Goal: Information Seeking & Learning: Learn about a topic

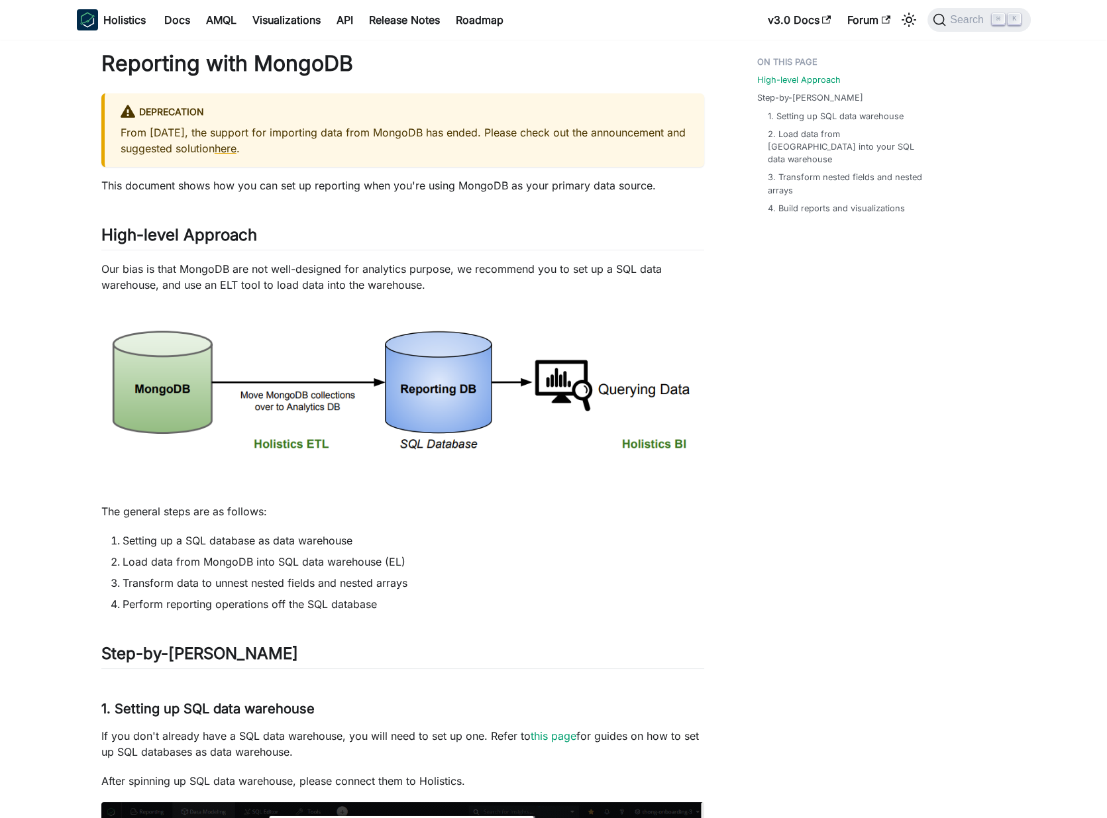
click at [243, 186] on p "This document shows how you can set up reporting when you're using MongoDB as y…" at bounding box center [402, 186] width 603 height 16
drag, startPoint x: 243, startPoint y: 186, endPoint x: 647, endPoint y: 185, distance: 404.8
click at [653, 185] on p "This document shows how you can set up reporting when you're using MongoDB as y…" at bounding box center [402, 186] width 603 height 16
click at [647, 188] on p "This document shows how you can set up reporting when you're using MongoDB as y…" at bounding box center [402, 186] width 603 height 16
drag, startPoint x: 647, startPoint y: 188, endPoint x: 322, endPoint y: 184, distance: 325.4
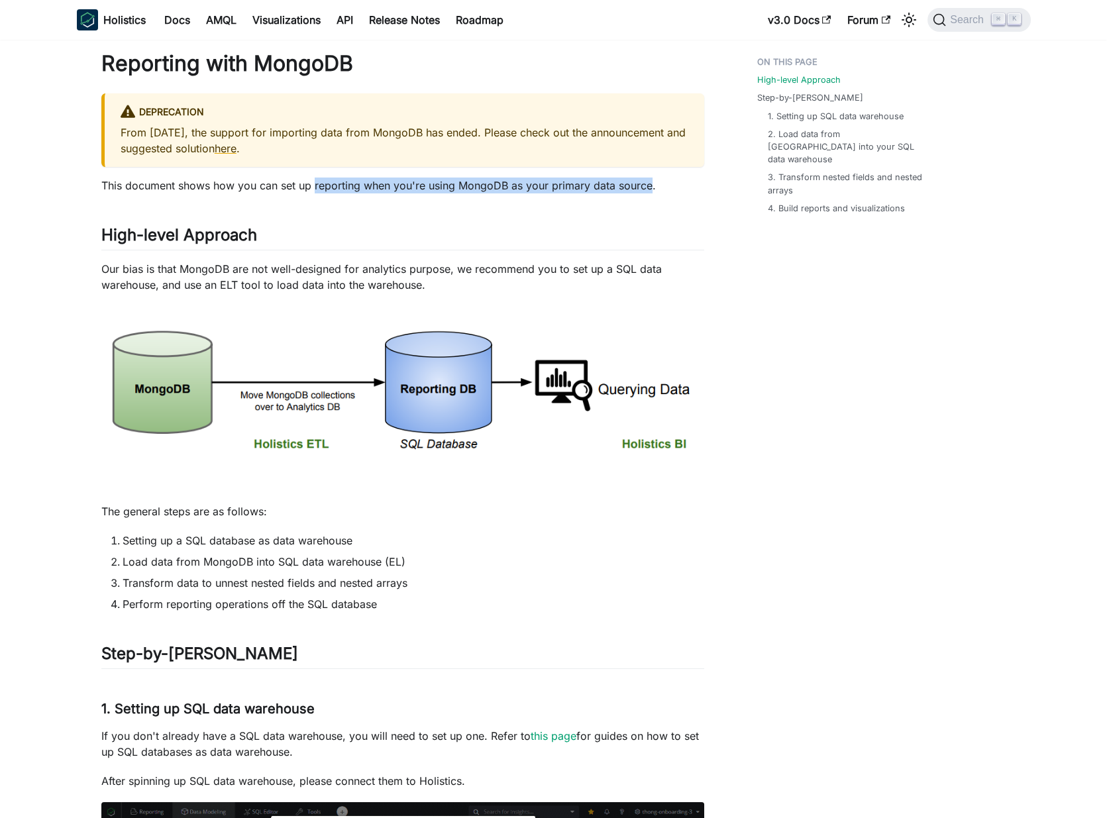
click at [322, 184] on p "This document shows how you can set up reporting when you're using MongoDB as y…" at bounding box center [402, 186] width 603 height 16
click at [460, 185] on p "This document shows how you can set up reporting when you're using MongoDB as y…" at bounding box center [402, 186] width 603 height 16
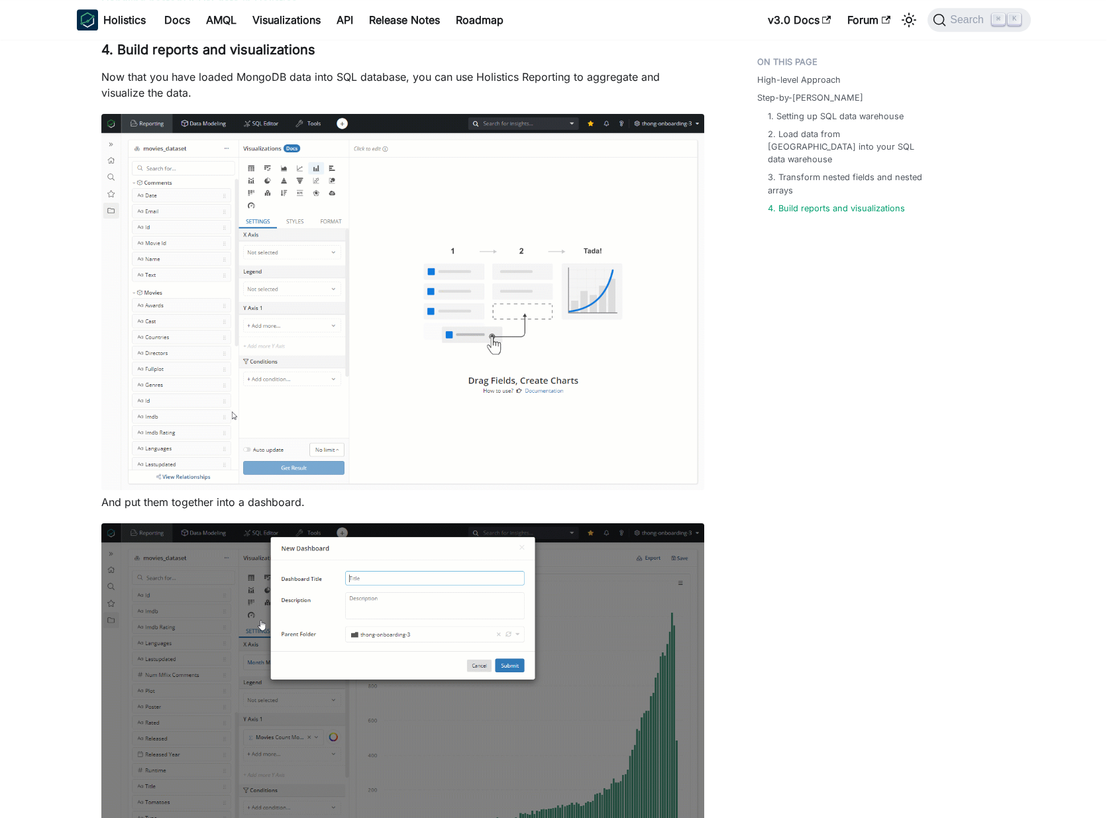
scroll to position [2047, 0]
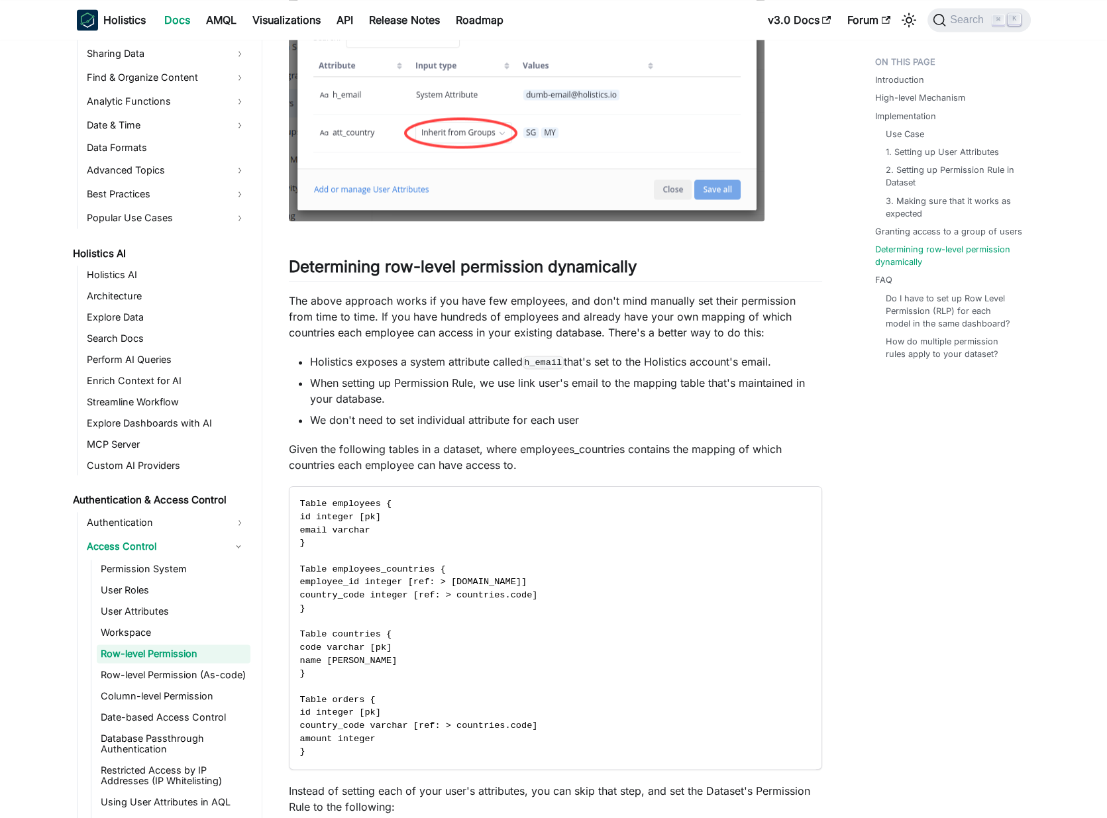
scroll to position [5084, 0]
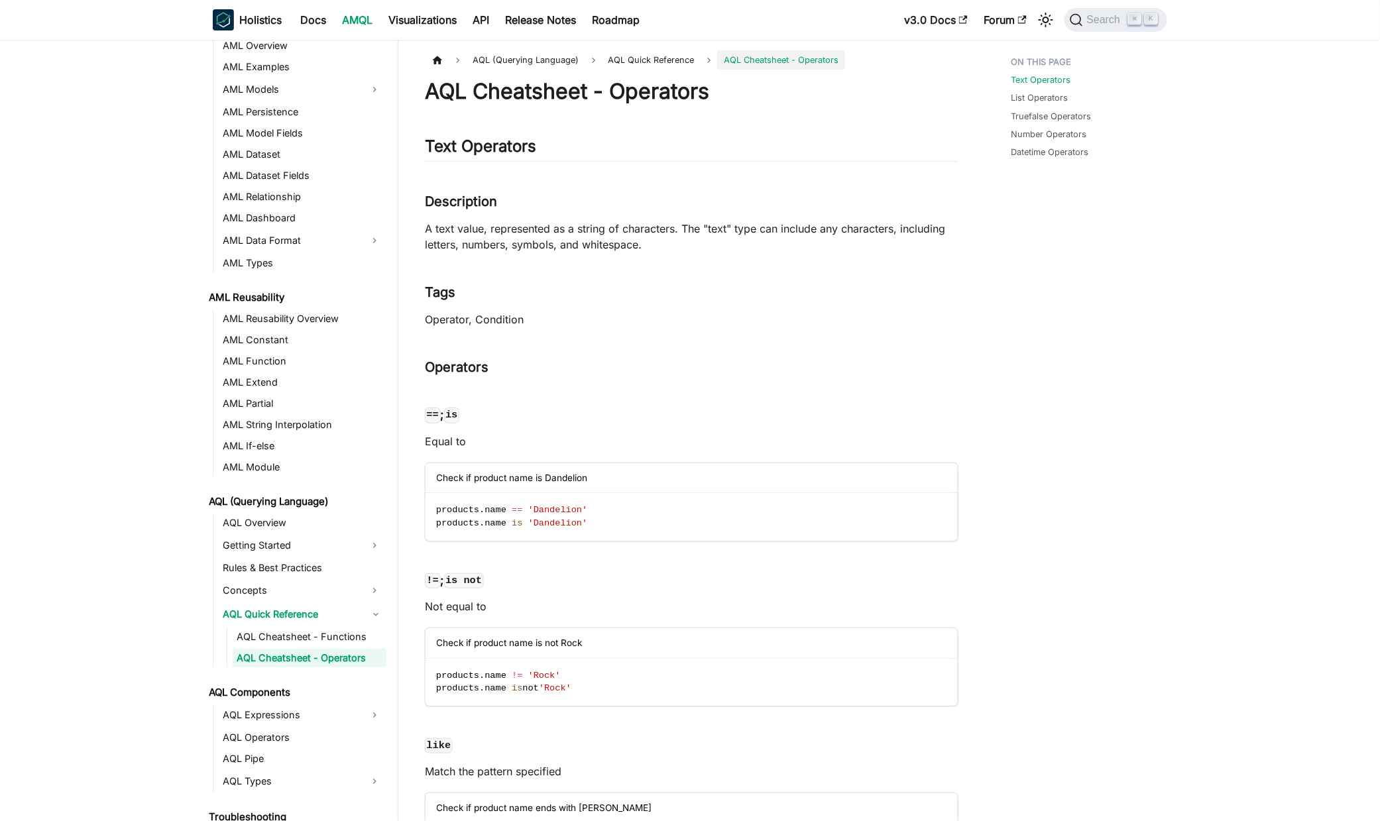
scroll to position [138, 0]
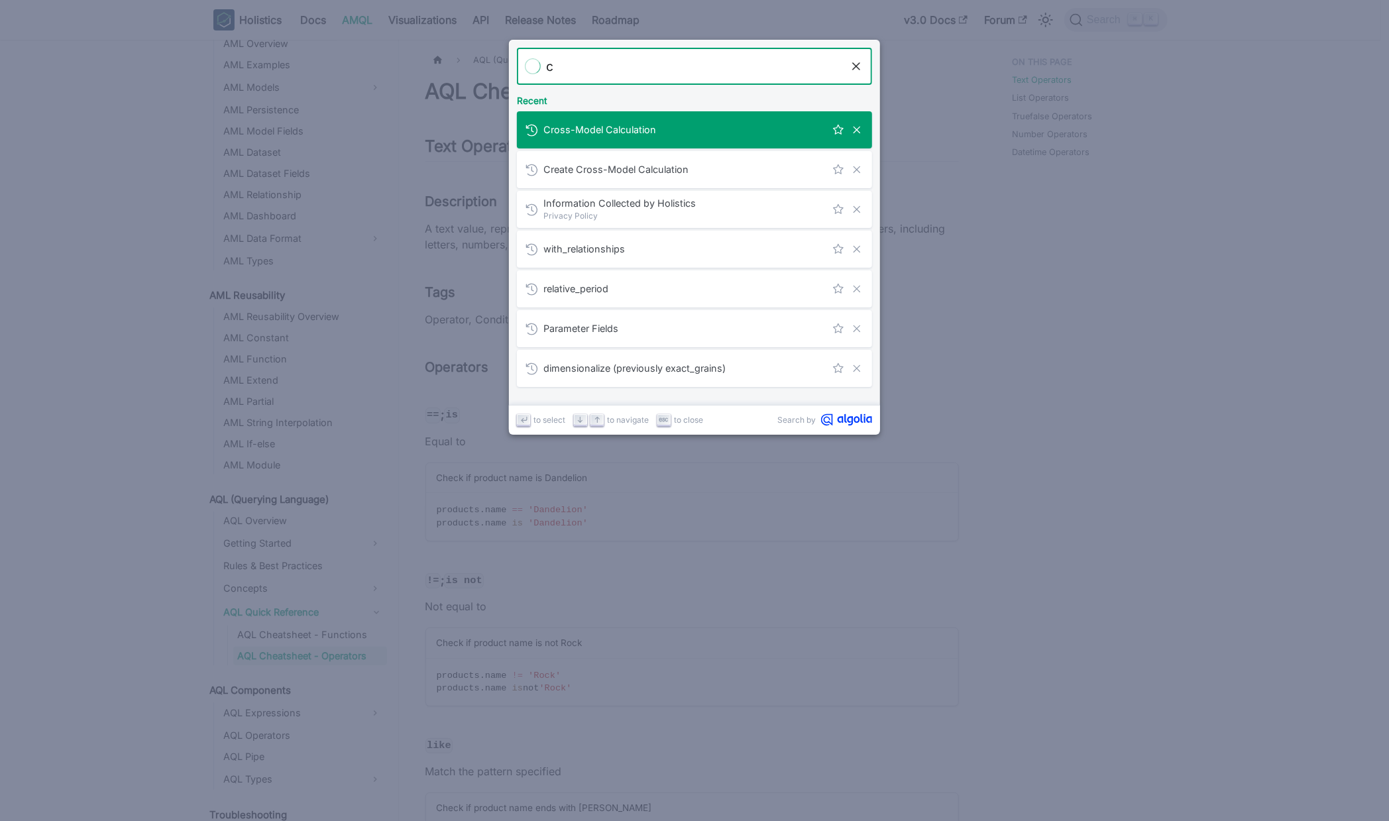
type input "c"
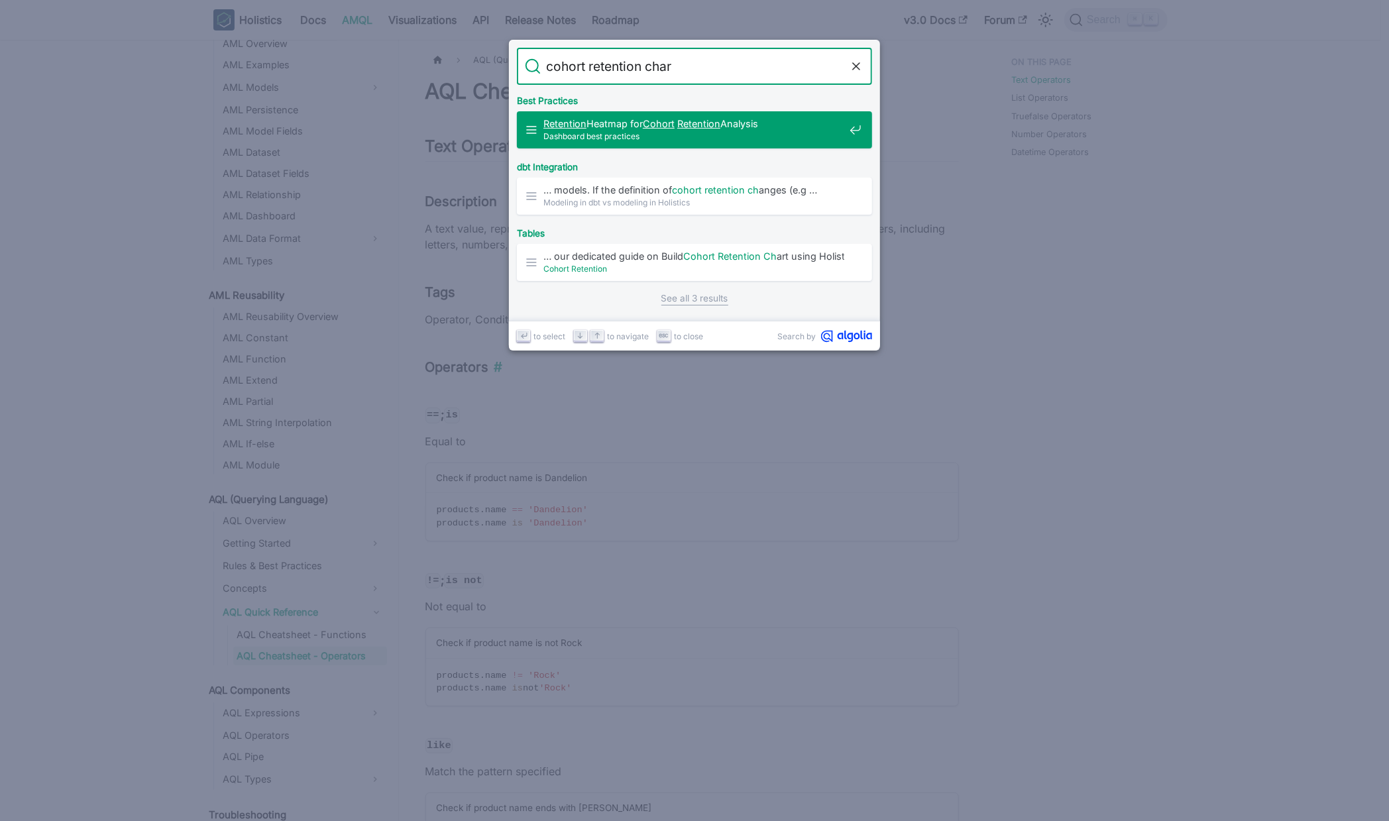
type input "cohort retention chart"
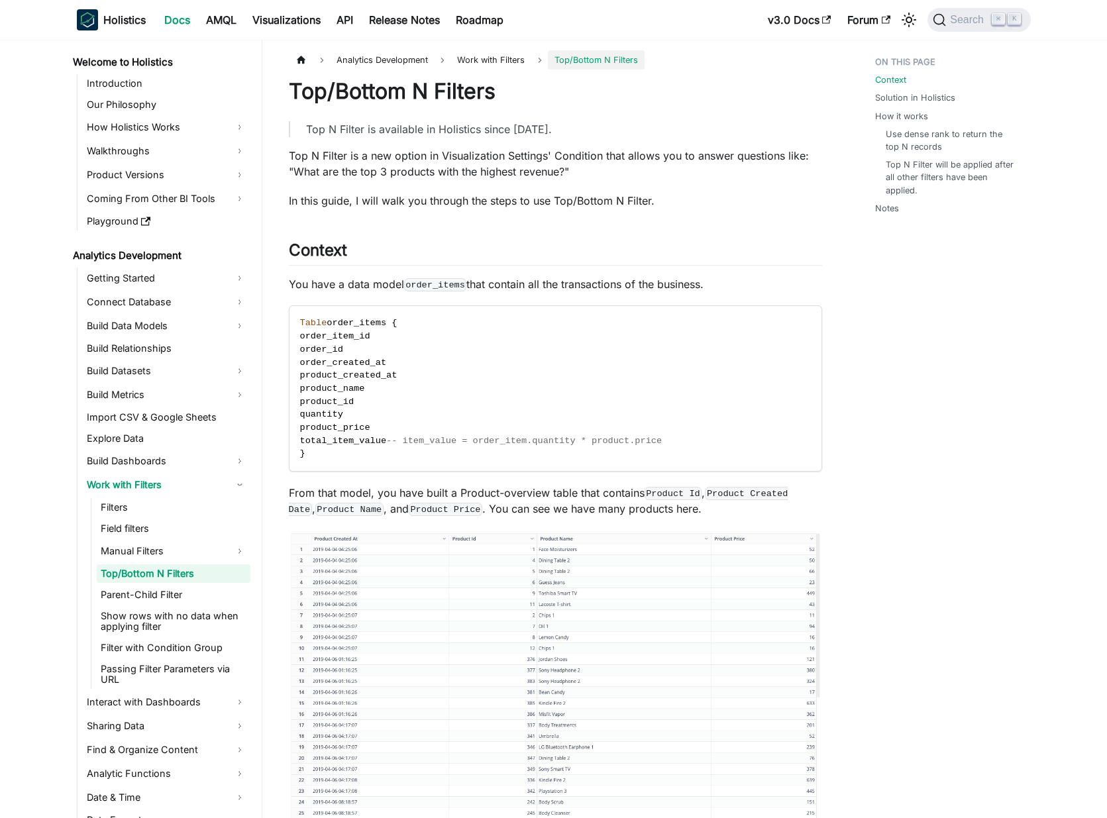
click at [301, 168] on p "Top N Filter is a new option in Visualization Settings' Condition that allows y…" at bounding box center [555, 164] width 533 height 32
drag, startPoint x: 301, startPoint y: 168, endPoint x: 569, endPoint y: 165, distance: 267.7
click at [580, 162] on p "Top N Filter is a new option in Visualization Settings' Condition that allows y…" at bounding box center [555, 164] width 533 height 32
click at [401, 201] on p "In this guide, I will walk you through the steps to use Top/Bottom N Filter." at bounding box center [555, 201] width 533 height 16
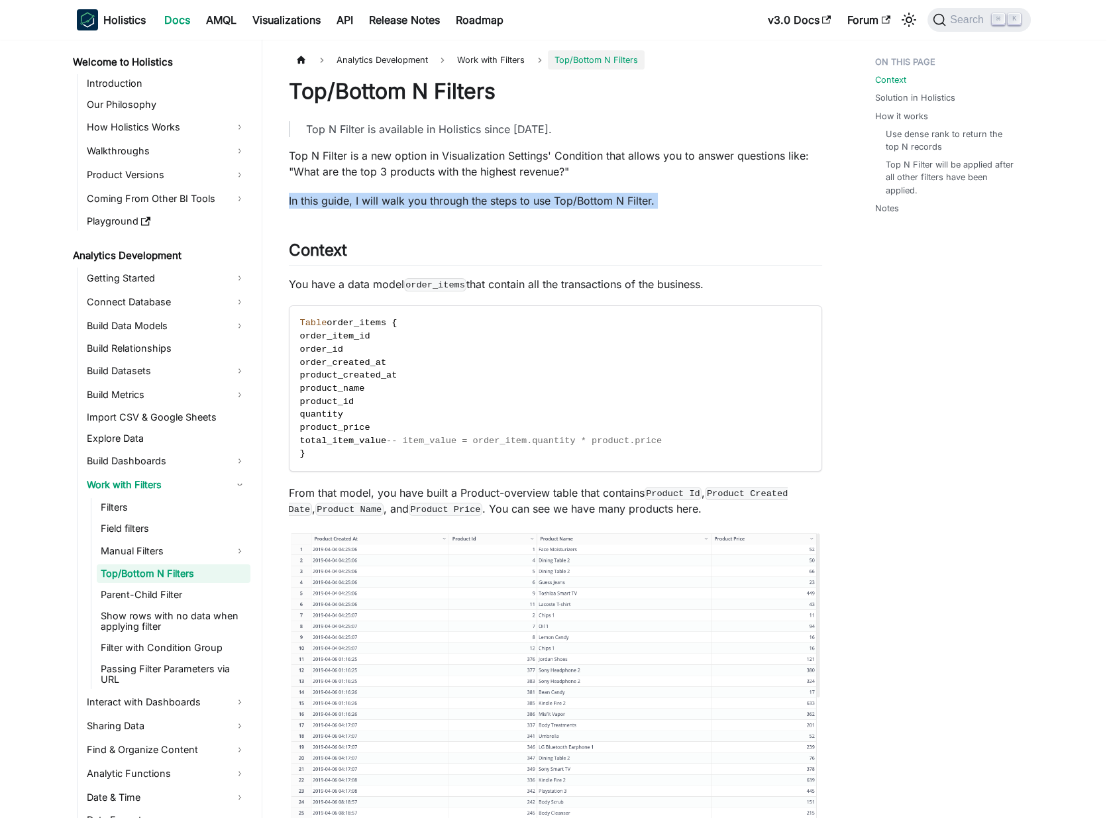
click at [401, 201] on p "In this guide, I will walk you through the steps to use Top/Bottom N Filter." at bounding box center [555, 201] width 533 height 16
click at [584, 202] on p "In this guide, I will walk you through the steps to use Top/Bottom N Filter." at bounding box center [555, 201] width 533 height 16
click at [889, 207] on link "Notes" at bounding box center [890, 208] width 24 height 13
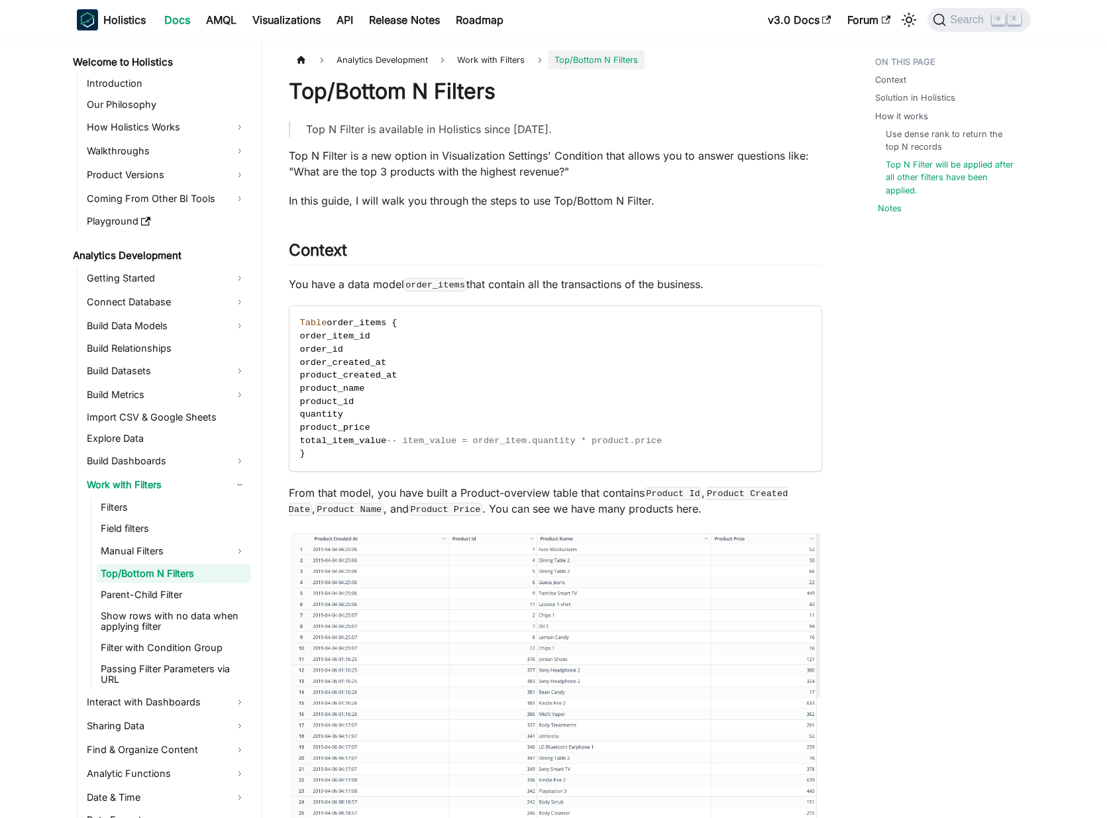
scroll to position [3200, 0]
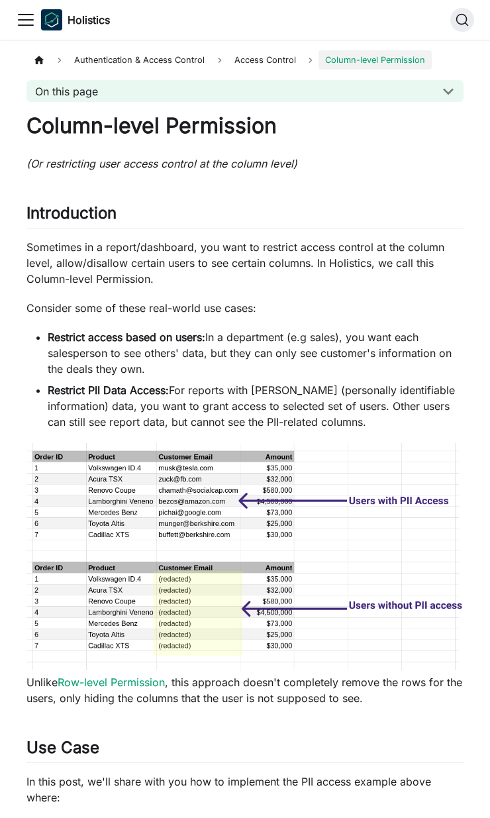
click at [136, 273] on p "Sometimes in a report/dashboard, you want to restrict access control at the col…" at bounding box center [245, 263] width 437 height 48
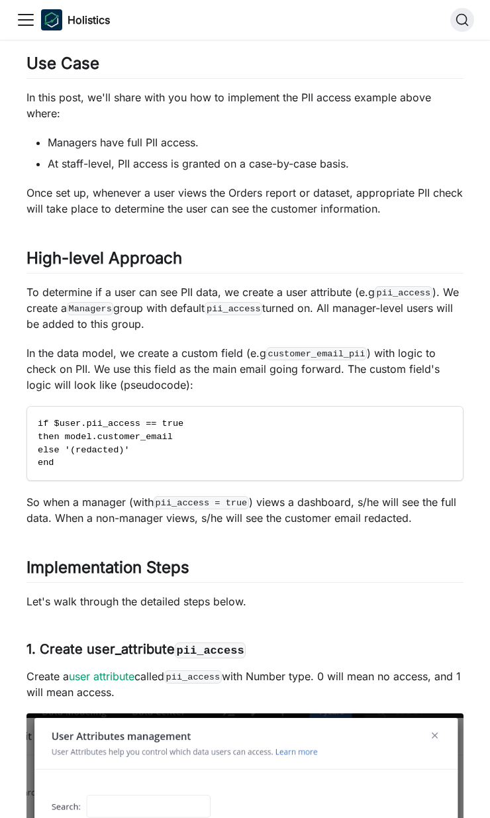
scroll to position [701, 0]
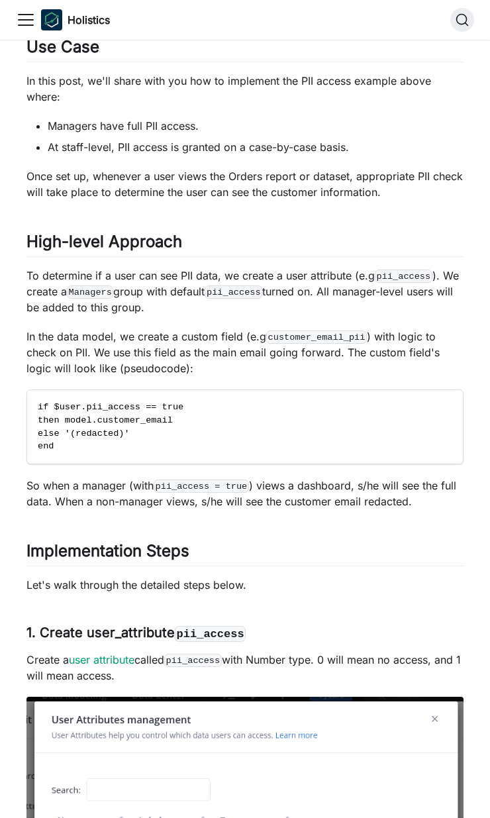
click at [109, 288] on code "Managers" at bounding box center [90, 292] width 46 height 13
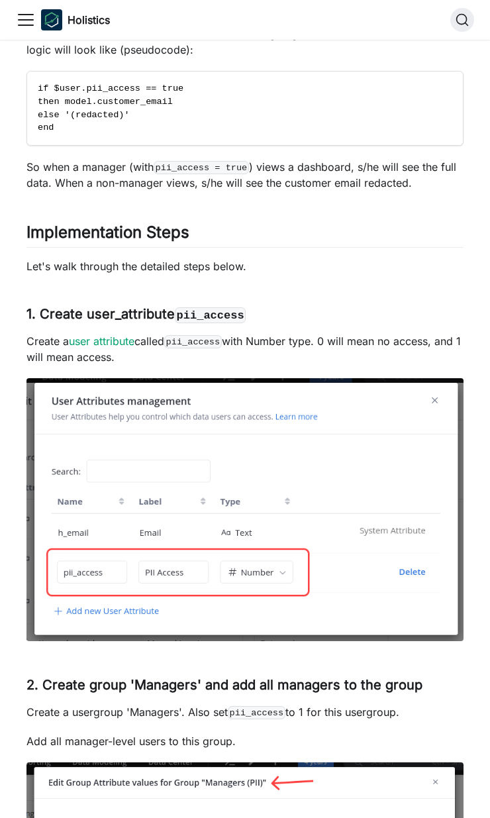
scroll to position [1097, 0]
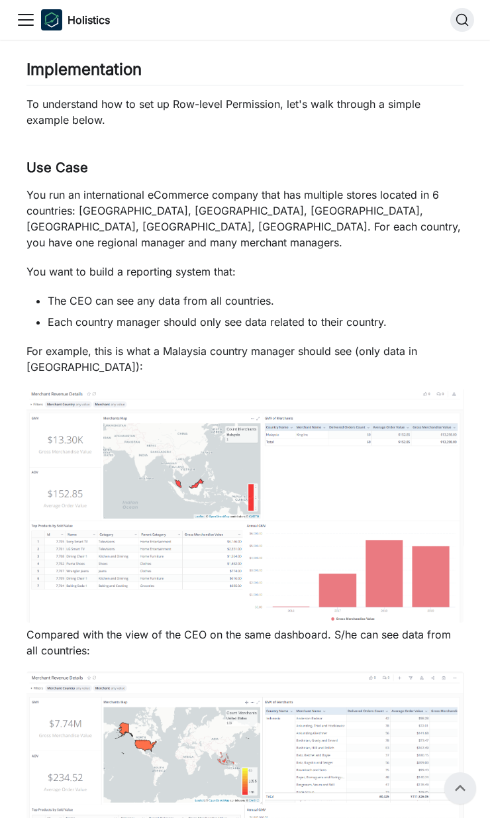
scroll to position [1212, 0]
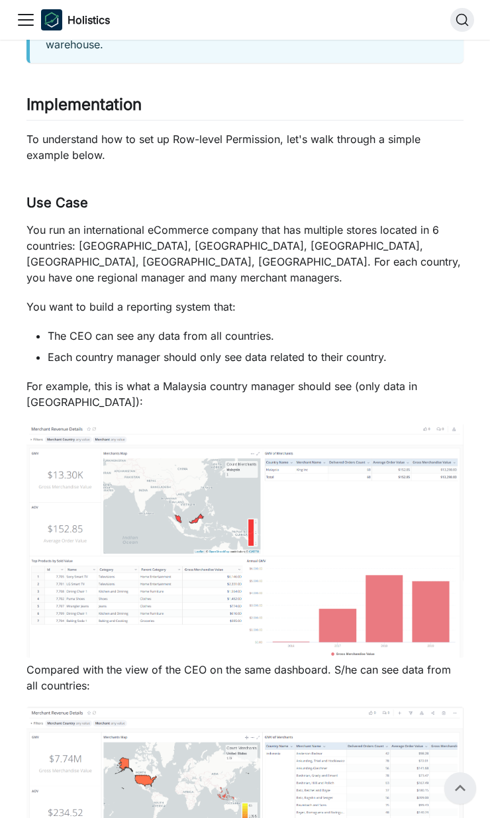
click at [42, 225] on p "You run an international eCommerce company that has multiple stores located in …" at bounding box center [245, 254] width 437 height 64
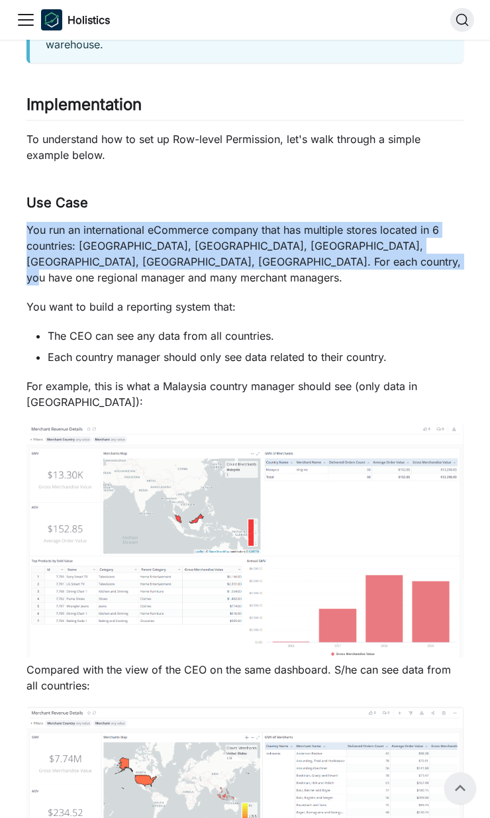
drag, startPoint x: 42, startPoint y: 225, endPoint x: 337, endPoint y: 259, distance: 297.5
click at [337, 259] on p "You run an international eCommerce company that has multiple stores located in …" at bounding box center [245, 254] width 437 height 64
click at [144, 244] on p "You run an international eCommerce company that has multiple stores located in …" at bounding box center [245, 254] width 437 height 64
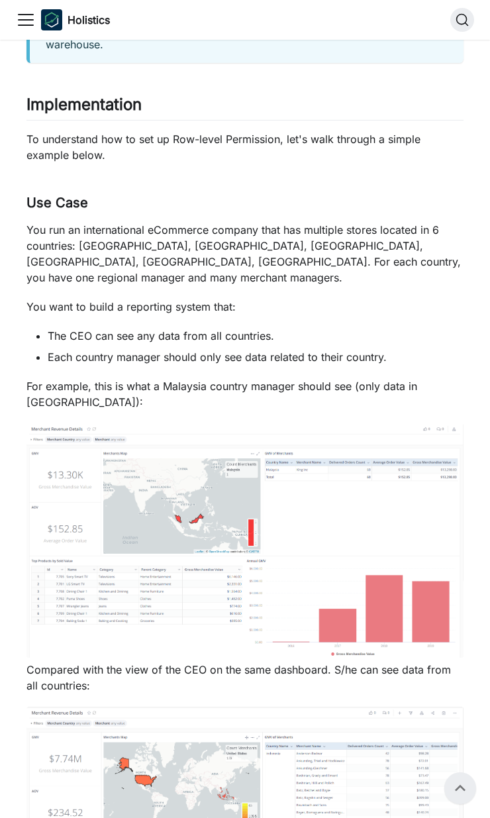
click at [48, 225] on p "You run an international eCommerce company that has multiple stores located in …" at bounding box center [245, 254] width 437 height 64
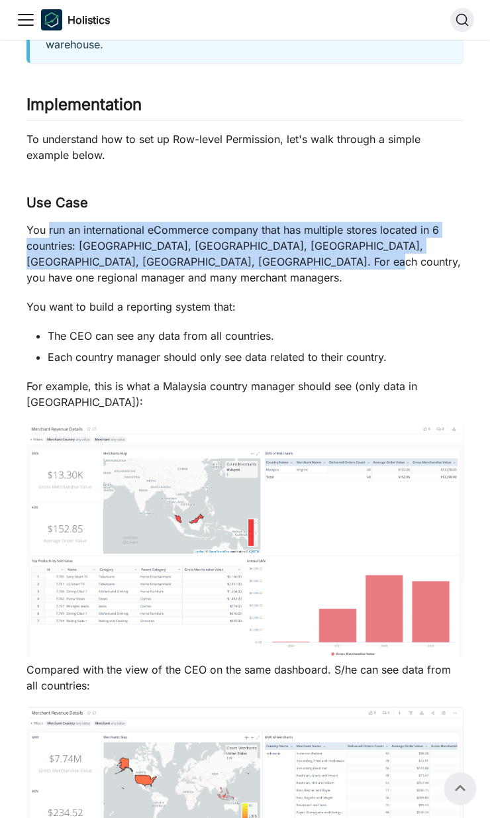
drag, startPoint x: 48, startPoint y: 225, endPoint x: 257, endPoint y: 264, distance: 212.5
click at [257, 265] on p "You run an international eCommerce company that has multiple stores located in …" at bounding box center [245, 254] width 437 height 64
click at [122, 237] on p "You run an international eCommerce company that has multiple stores located in …" at bounding box center [245, 254] width 437 height 64
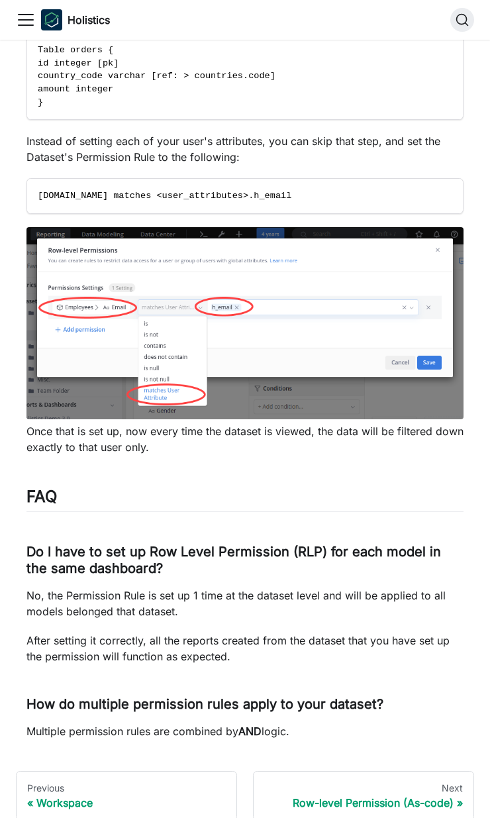
scroll to position [5225, 0]
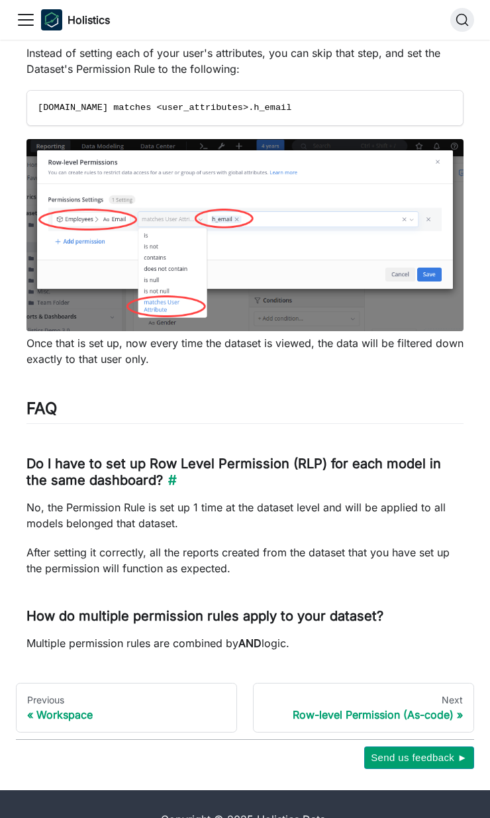
click at [36, 456] on h3 "Do I have to set up Row Level Permission (RLP) for each model in the same dashb…" at bounding box center [245, 472] width 437 height 33
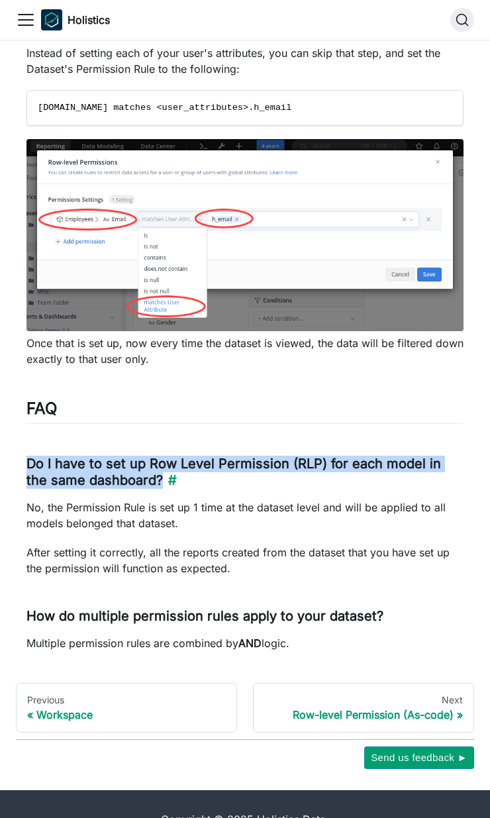
click at [36, 456] on h3 "Do I have to set up Row Level Permission (RLP) for each model in the same dashb…" at bounding box center [245, 472] width 437 height 33
click at [65, 456] on h3 "Do I have to set up Row Level Permission (RLP) for each model in the same dashb…" at bounding box center [245, 472] width 437 height 33
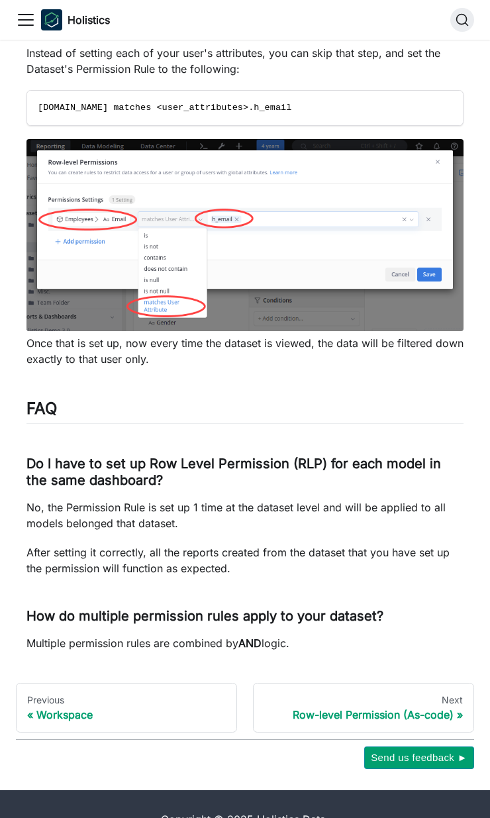
click at [30, 500] on p "No, the Permission Rule is set up 1 time at the dataset level and will be appli…" at bounding box center [245, 516] width 437 height 32
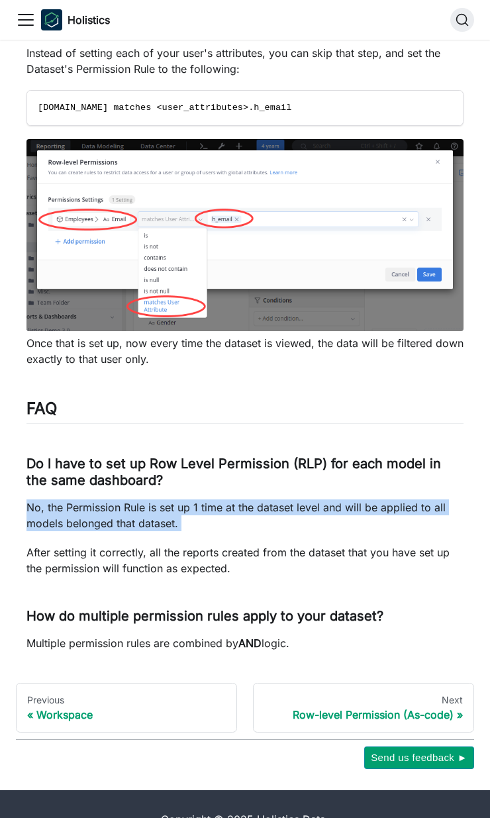
click at [30, 500] on p "No, the Permission Rule is set up 1 time at the dataset level and will be appli…" at bounding box center [245, 516] width 437 height 32
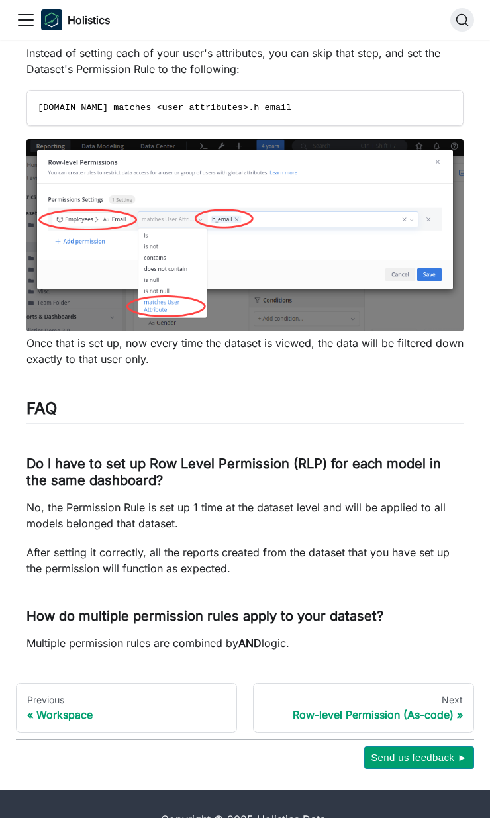
click at [80, 545] on p "After setting it correctly, all the reports created from the dataset that you h…" at bounding box center [245, 561] width 437 height 32
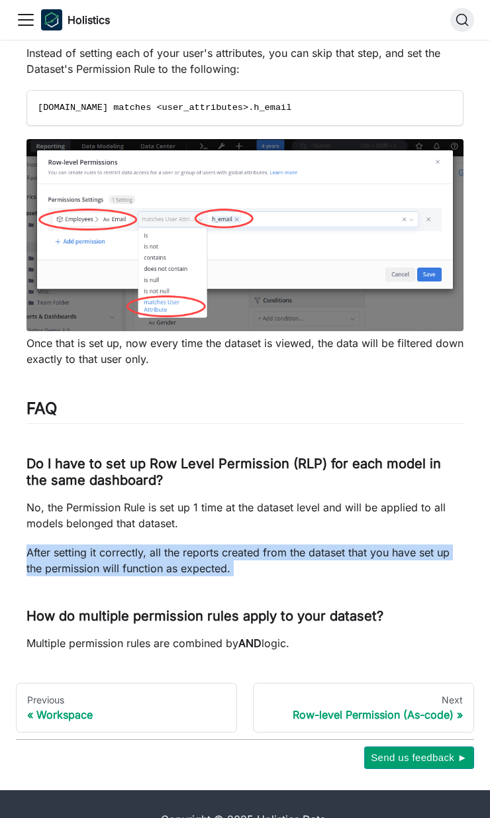
click at [80, 545] on p "After setting it correctly, all the reports created from the dataset that you h…" at bounding box center [245, 561] width 437 height 32
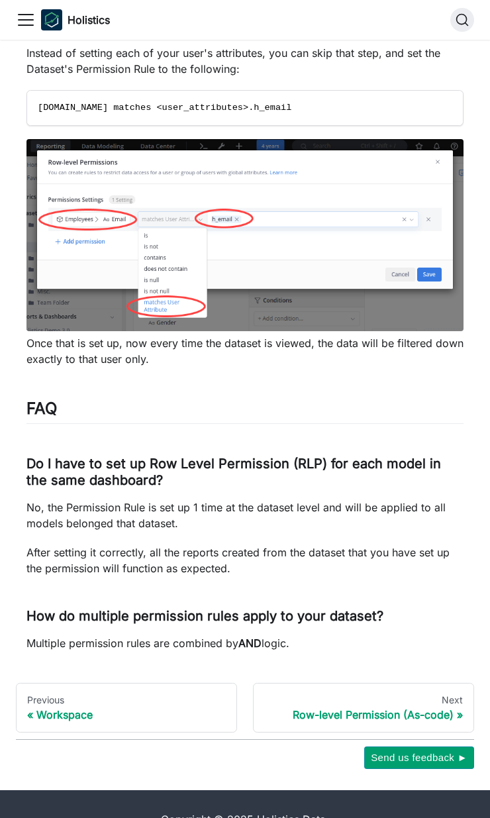
click at [100, 500] on p "No, the Permission Rule is set up 1 time at the dataset level and will be appli…" at bounding box center [245, 516] width 437 height 32
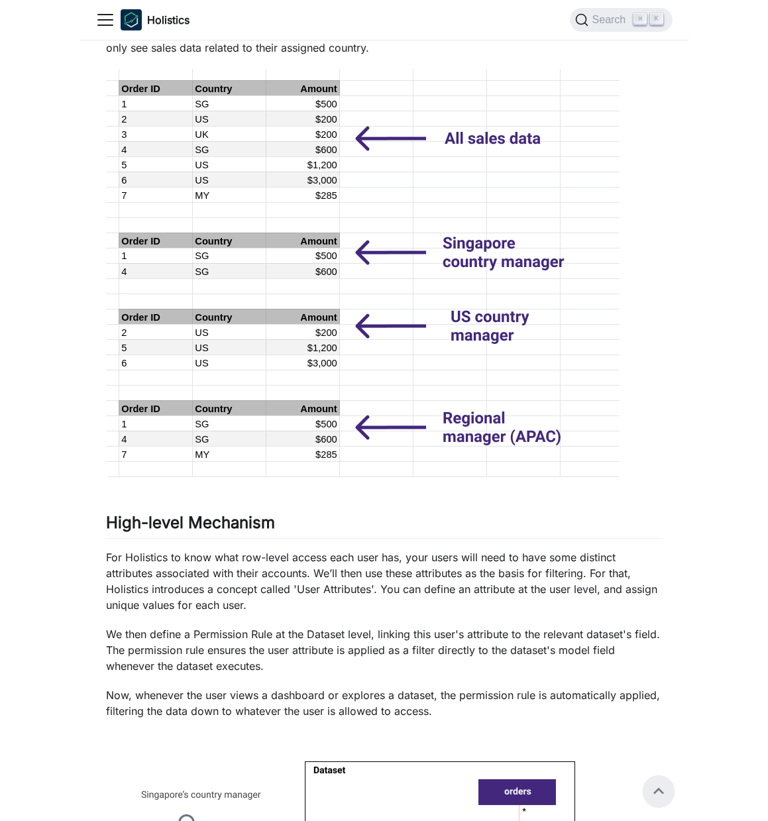
scroll to position [0, 0]
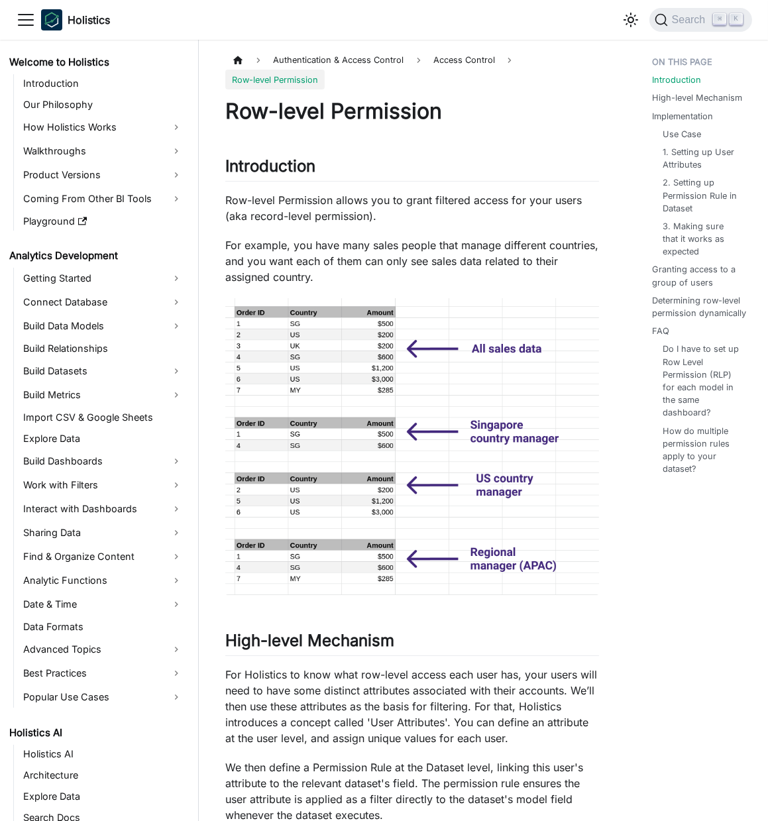
click at [380, 244] on p "For example, you have many sales people that manage different countries, and yo…" at bounding box center [412, 261] width 374 height 48
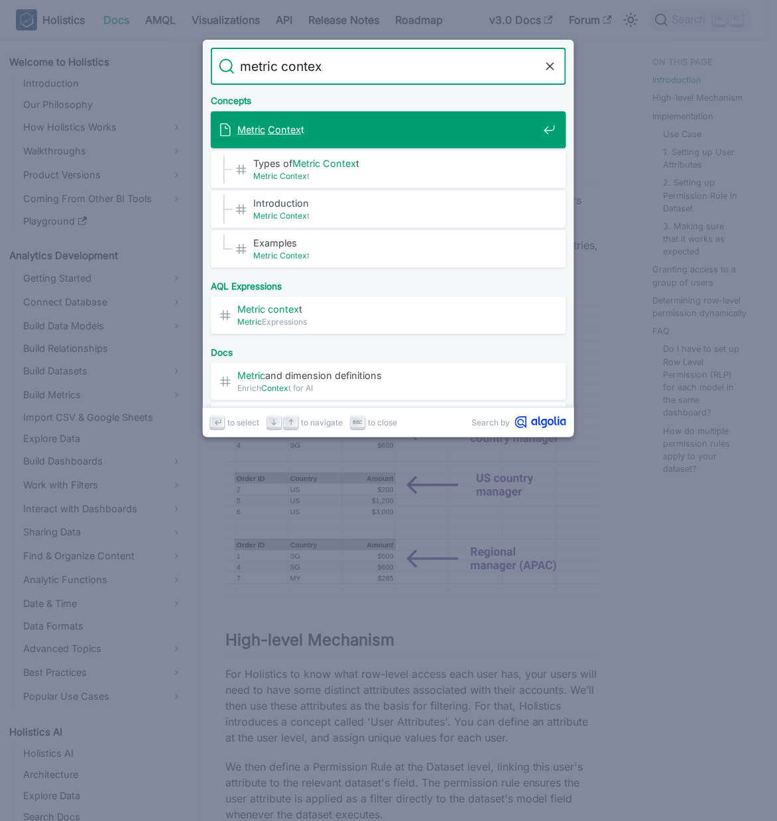
type input "metric context"
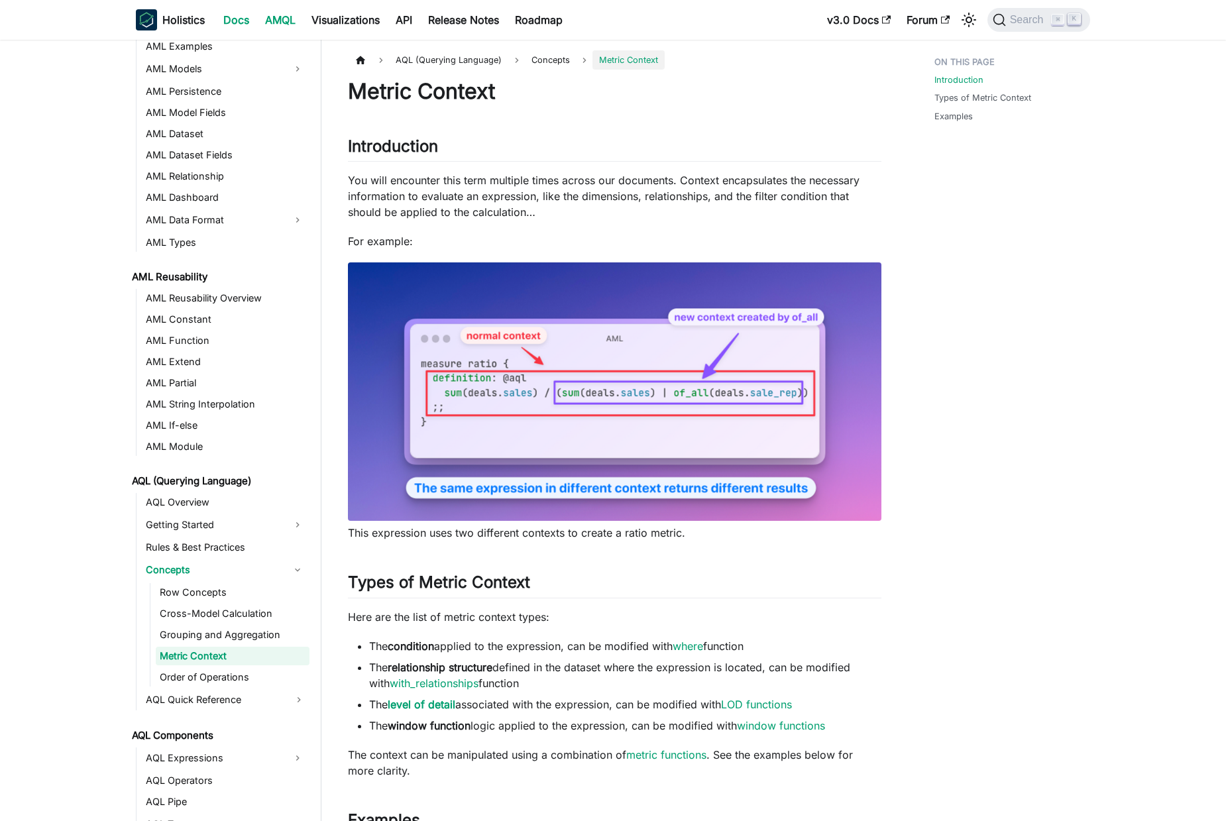
click at [250, 24] on link "Docs" at bounding box center [236, 19] width 42 height 21
